Goal: Navigation & Orientation: Find specific page/section

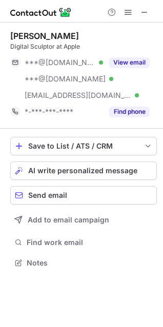
scroll to position [255, 163]
click at [147, 15] on span at bounding box center [144, 12] width 8 height 8
